Goal: Task Accomplishment & Management: Manage account settings

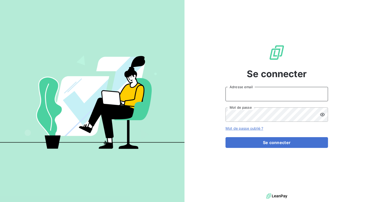
click at [245, 96] on input "Adresse email" at bounding box center [276, 94] width 102 height 14
click at [239, 91] on input "Adresse email" at bounding box center [276, 94] width 102 height 14
type input "[PERSON_NAME][EMAIL_ADDRESS][DOMAIN_NAME]"
click at [236, 137] on form "[PERSON_NAME][EMAIL_ADDRESS][DOMAIN_NAME] Adresse email Mot de passe Mot de pas…" at bounding box center [276, 117] width 102 height 61
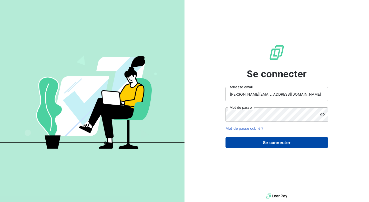
click at [238, 143] on button "Se connecter" at bounding box center [276, 142] width 102 height 11
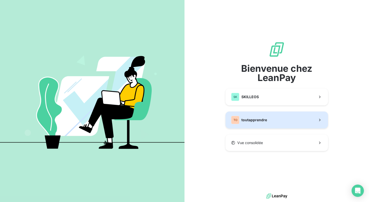
click at [249, 120] on span "toutapprendre" at bounding box center [254, 119] width 26 height 5
